Goal: Find specific page/section: Find specific page/section

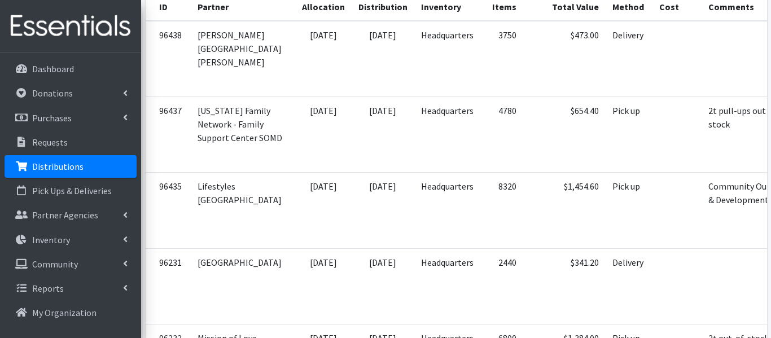
scroll to position [297, 0]
click at [58, 144] on p "Requests" at bounding box center [50, 142] width 36 height 11
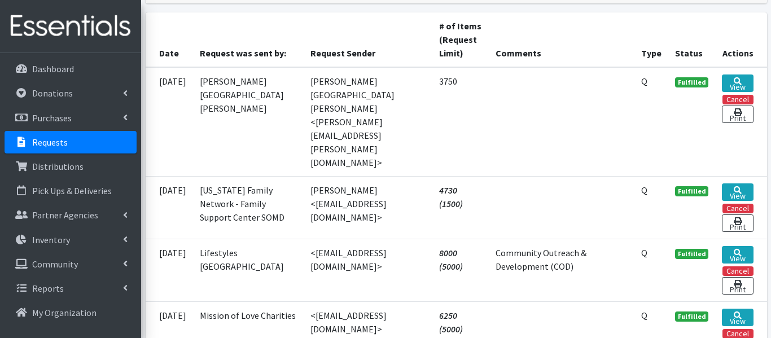
scroll to position [249, 0]
